Goal: Information Seeking & Learning: Learn about a topic

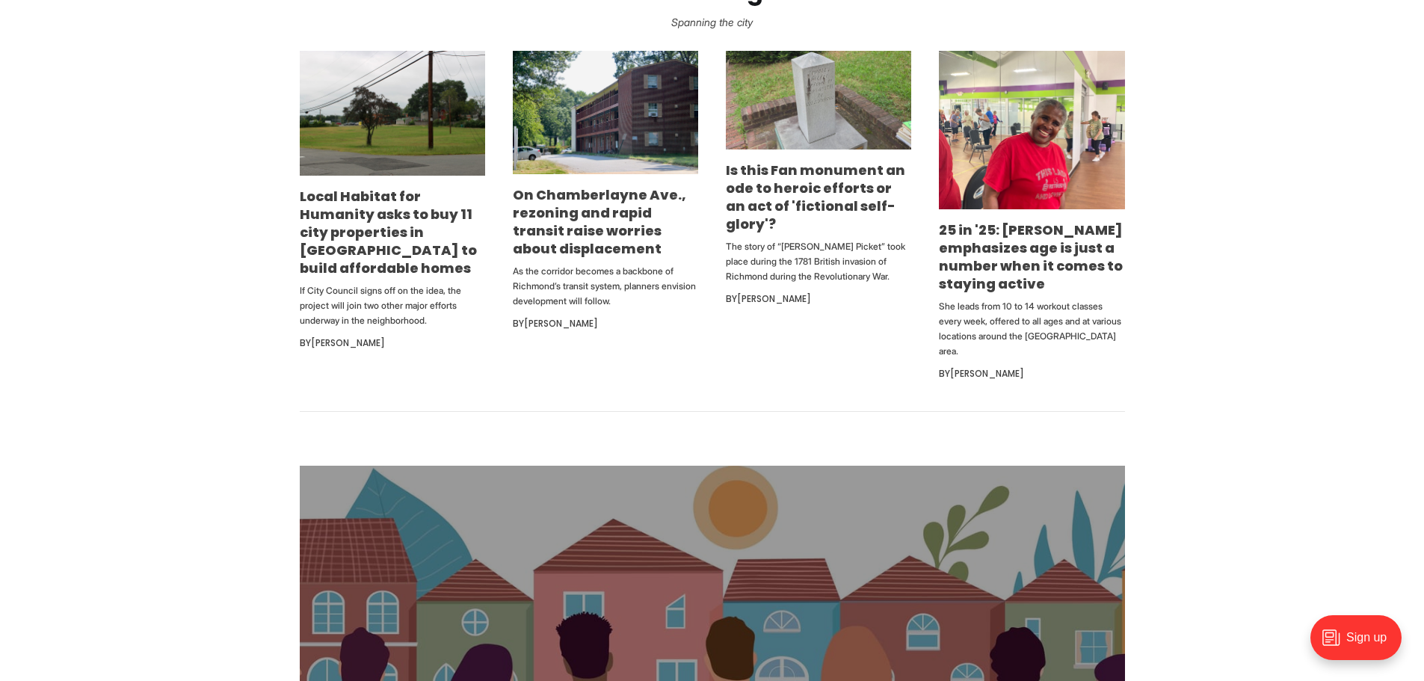
scroll to position [972, 0]
click at [384, 244] on link "Local Habitat for Humanity asks to buy 11 city properties in [GEOGRAPHIC_DATA] …" at bounding box center [388, 231] width 177 height 90
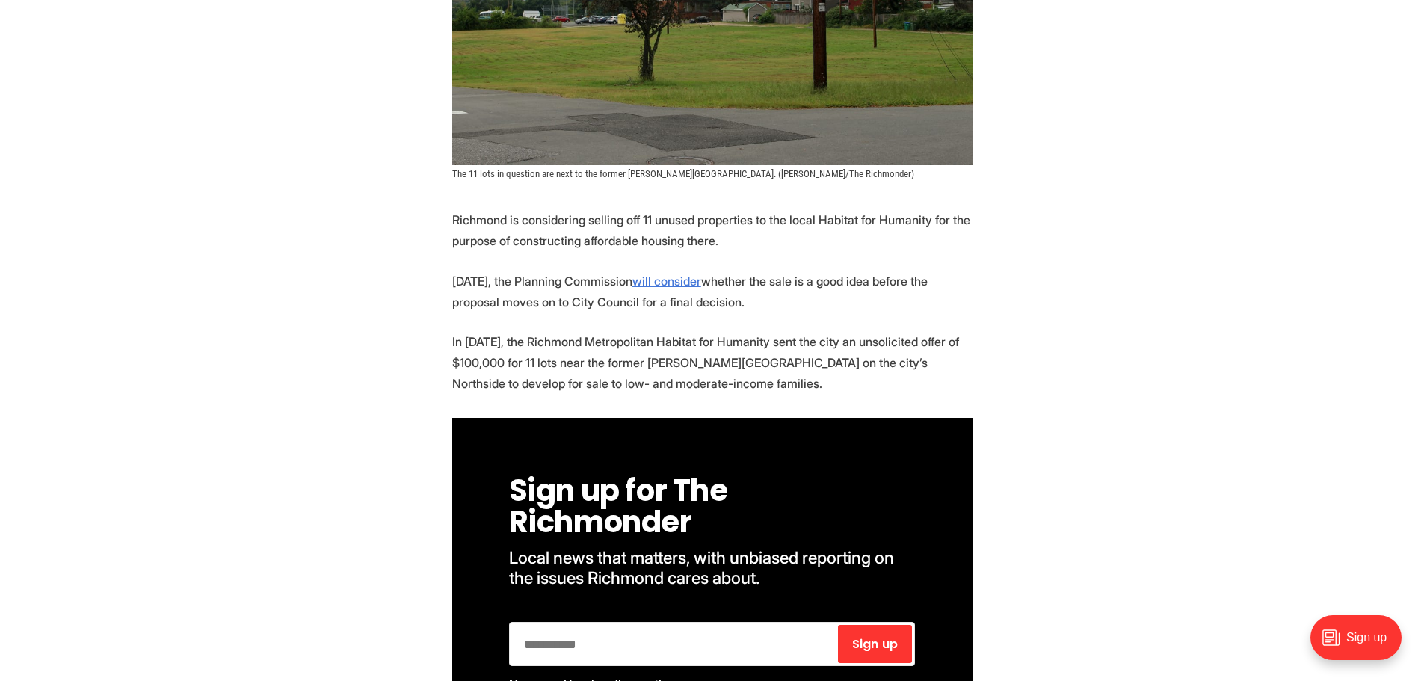
scroll to position [598, 0]
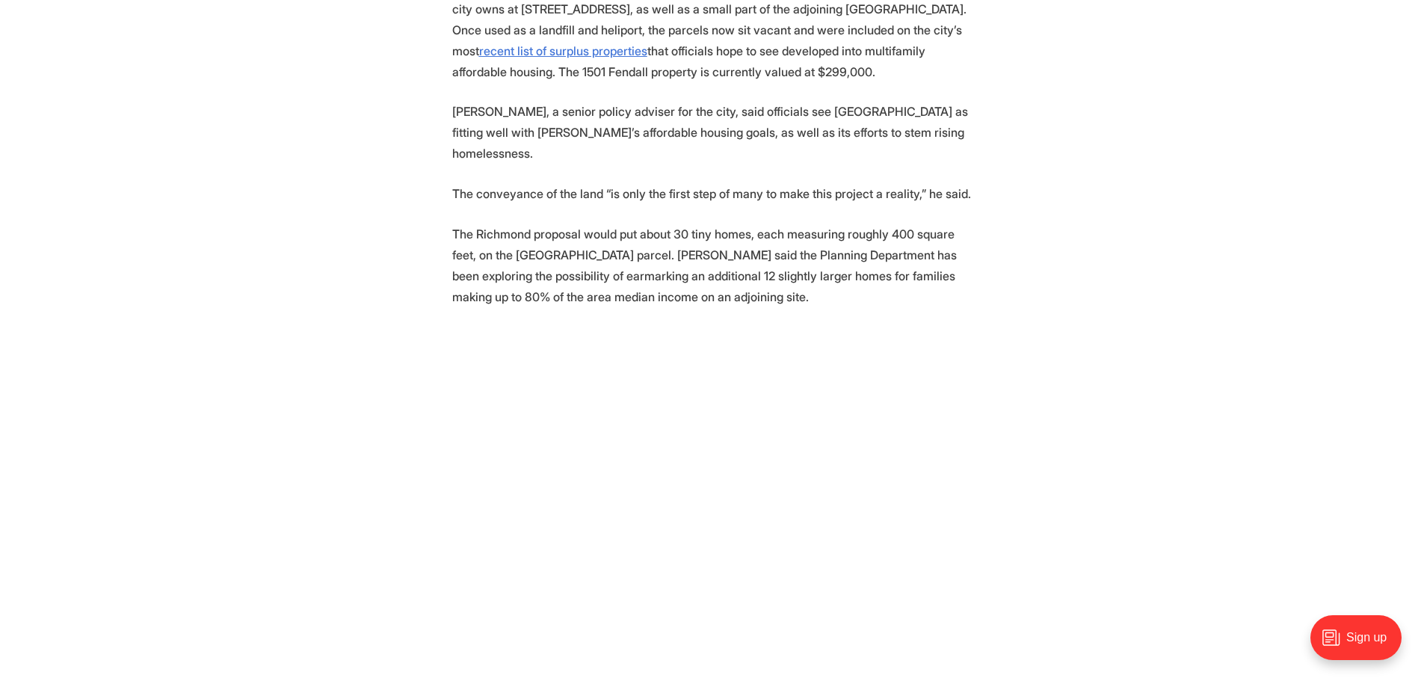
scroll to position [1794, 0]
